Goal: Task Accomplishment & Management: Complete application form

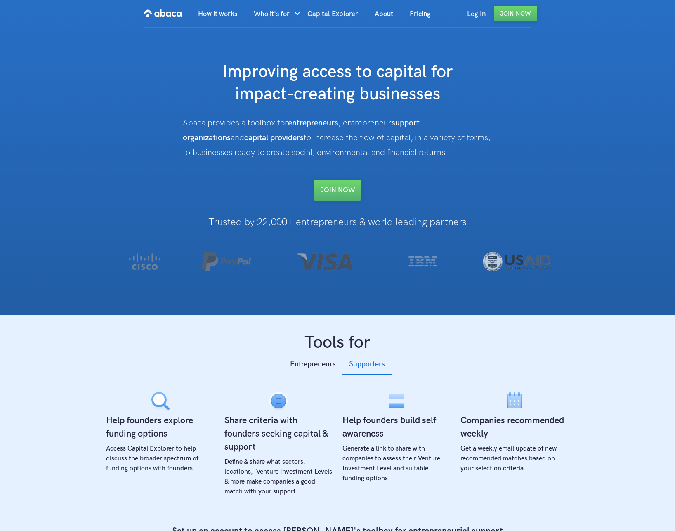
click at [128, 199] on div "Improving access to capital for impact-creating businesses Abaca provides a too…" at bounding box center [337, 130] width 472 height 139
click at [342, 190] on link "Join NOW" at bounding box center [337, 190] width 47 height 21
click at [352, 188] on link "Join NOW" at bounding box center [337, 190] width 47 height 21
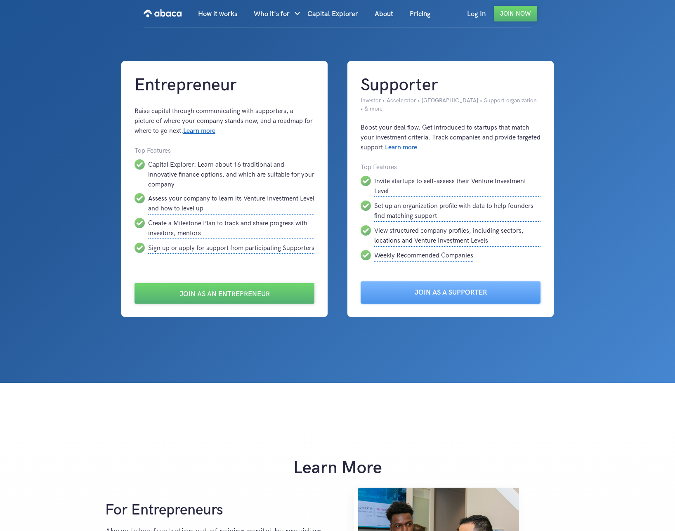
click at [233, 284] on link "Join as an Entrepreneur" at bounding box center [224, 293] width 180 height 21
click at [250, 284] on link "Join as an Entrepreneur" at bounding box center [224, 293] width 180 height 21
